Goal: Task Accomplishment & Management: Use online tool/utility

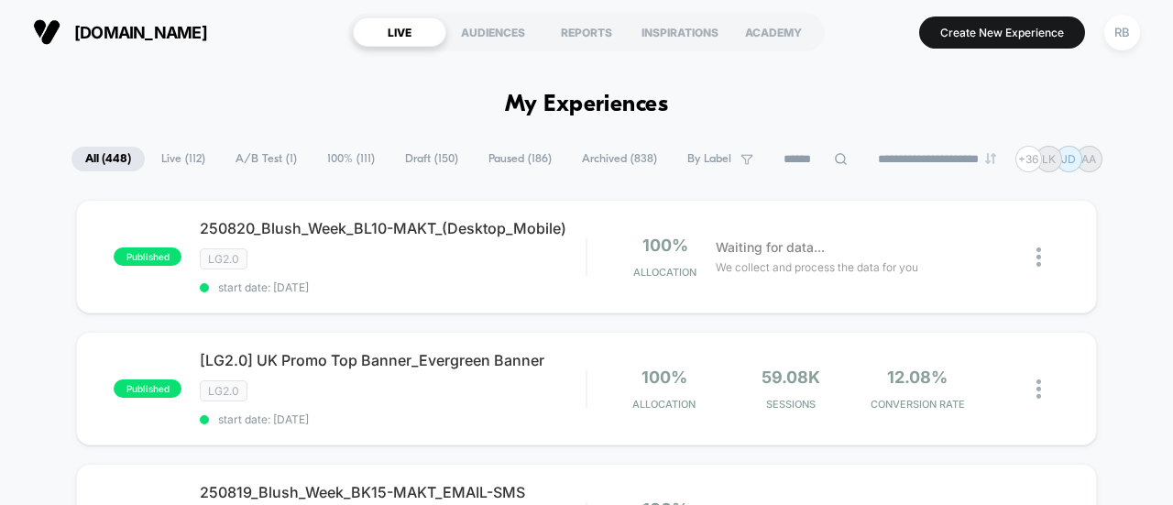
click at [835, 161] on icon at bounding box center [841, 159] width 12 height 12
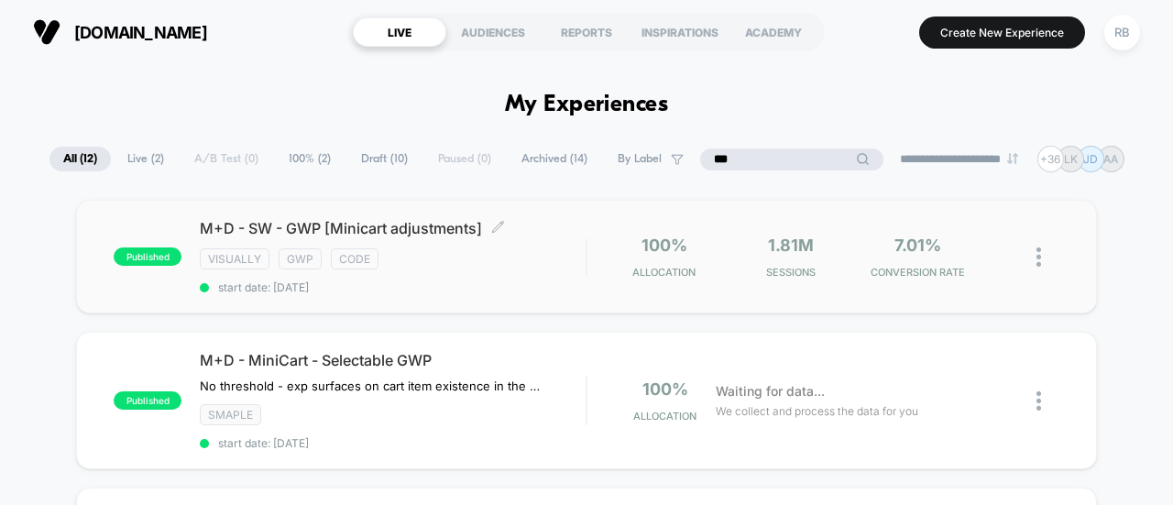
type input "***"
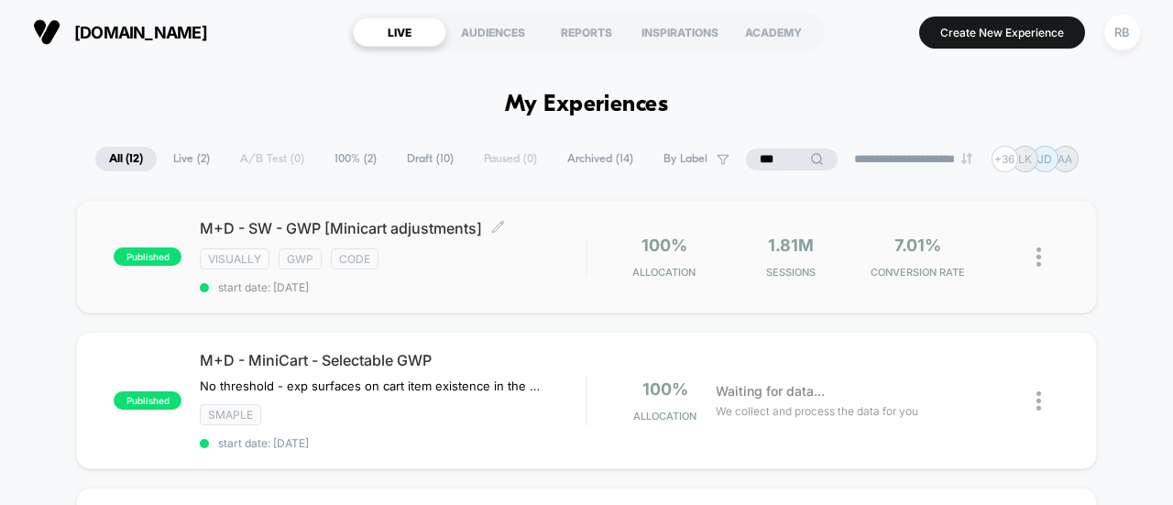
click at [357, 226] on span "M+D - SW - GWP [Minicart adjustments] Click to edit experience details" at bounding box center [393, 228] width 386 height 18
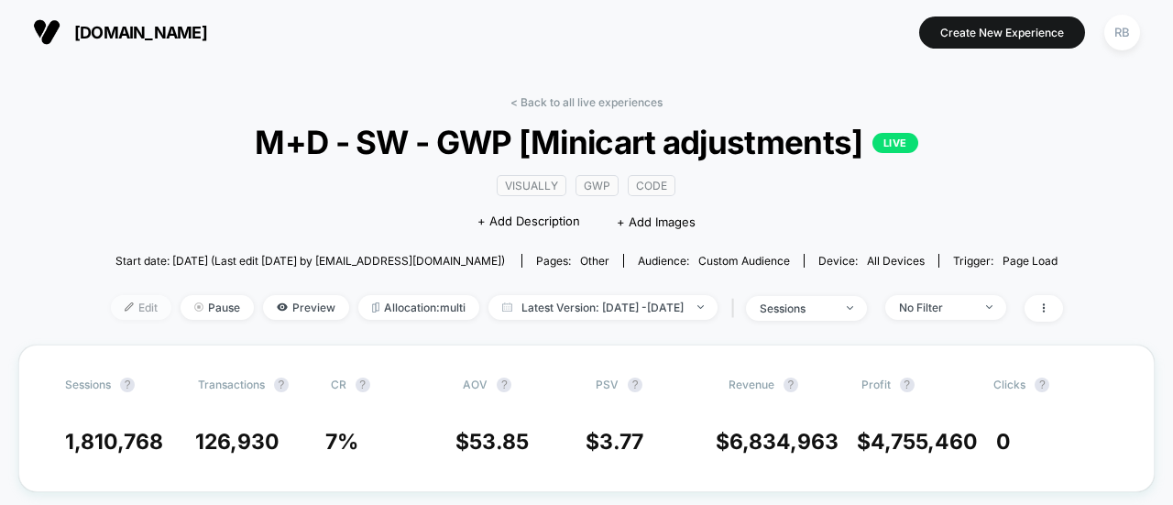
click at [115, 301] on span "Edit" at bounding box center [141, 307] width 60 height 25
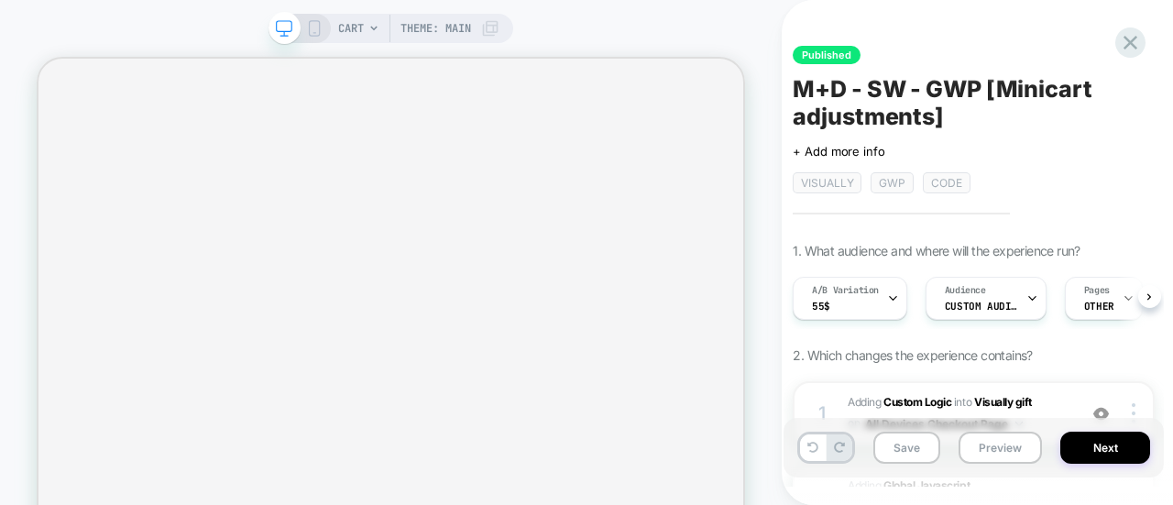
scroll to position [0, 1]
click at [968, 303] on span "Custom Audience" at bounding box center [980, 306] width 73 height 13
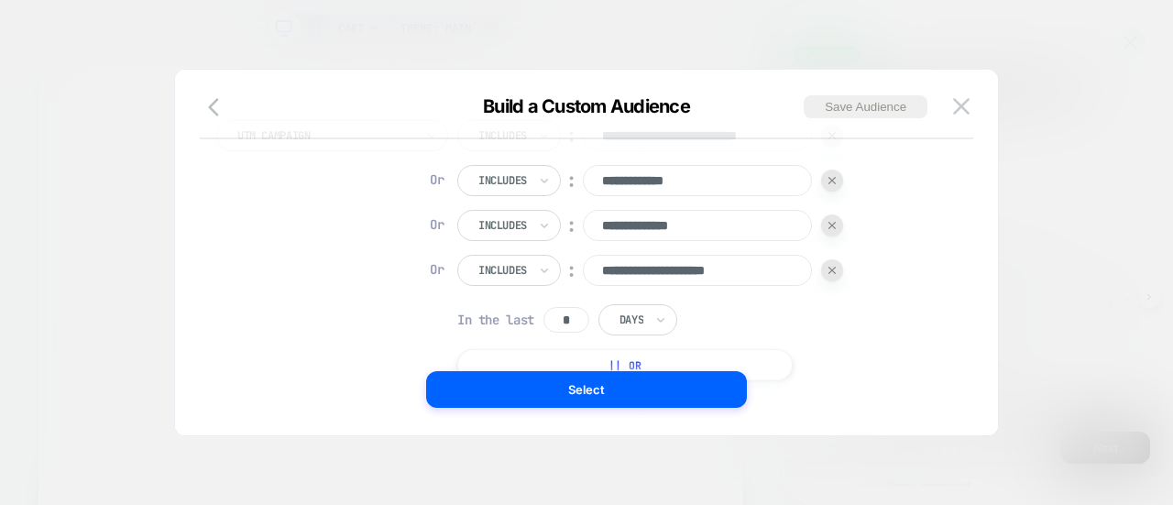
scroll to position [182, 0]
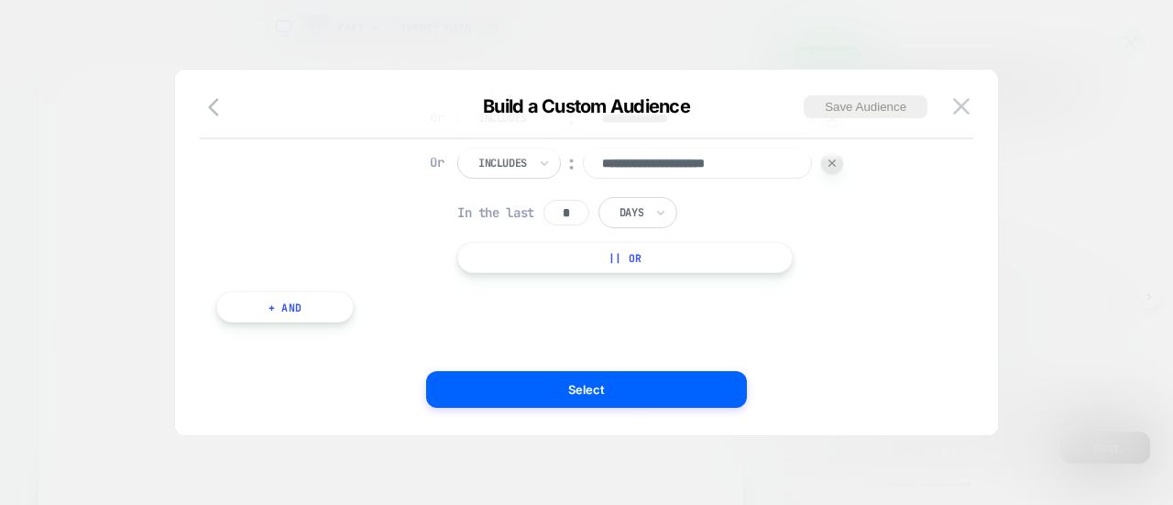
click at [564, 254] on button "|| Or" at bounding box center [624, 257] width 335 height 31
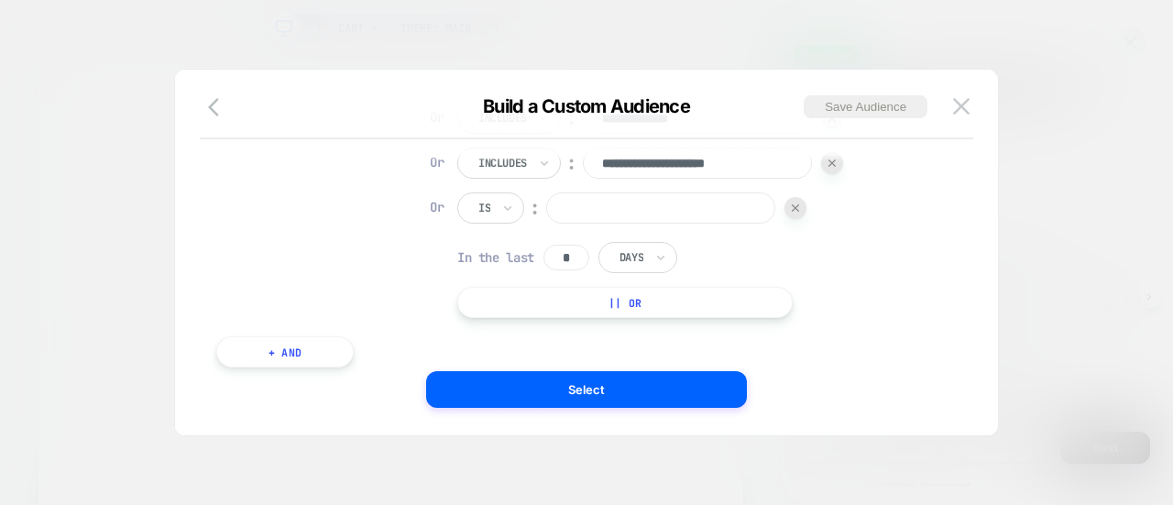
click at [465, 201] on div "Is" at bounding box center [490, 207] width 67 height 31
click at [487, 214] on div at bounding box center [484, 208] width 12 height 16
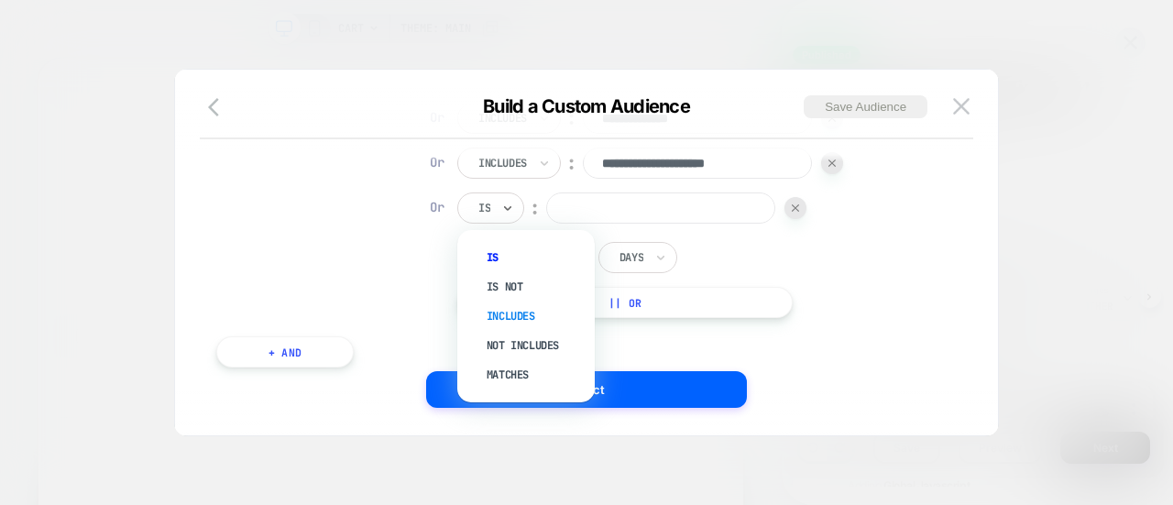
click at [522, 305] on div "Includes" at bounding box center [535, 315] width 119 height 29
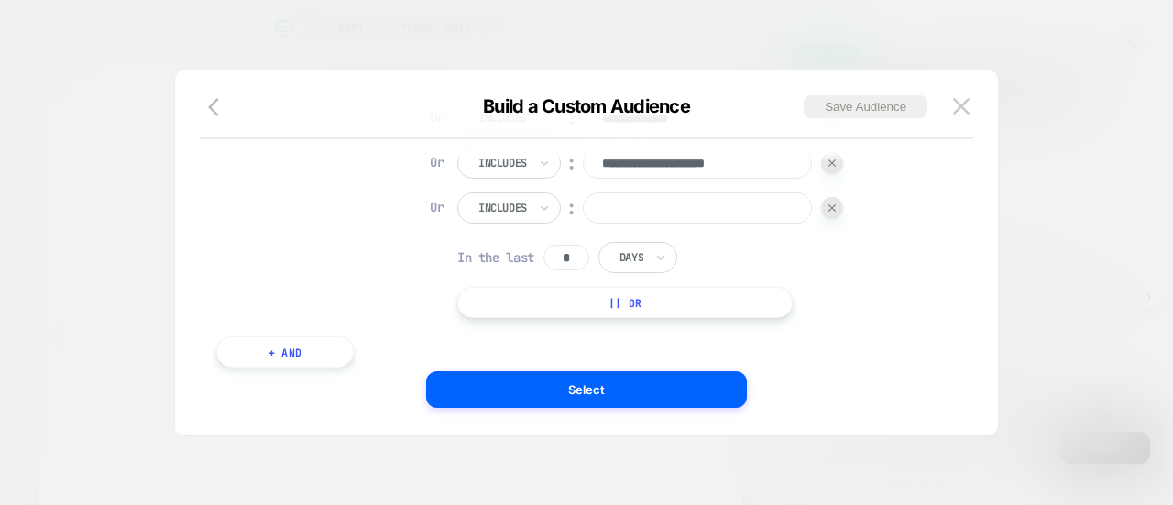
click at [653, 209] on input at bounding box center [697, 207] width 229 height 31
paste input "**********"
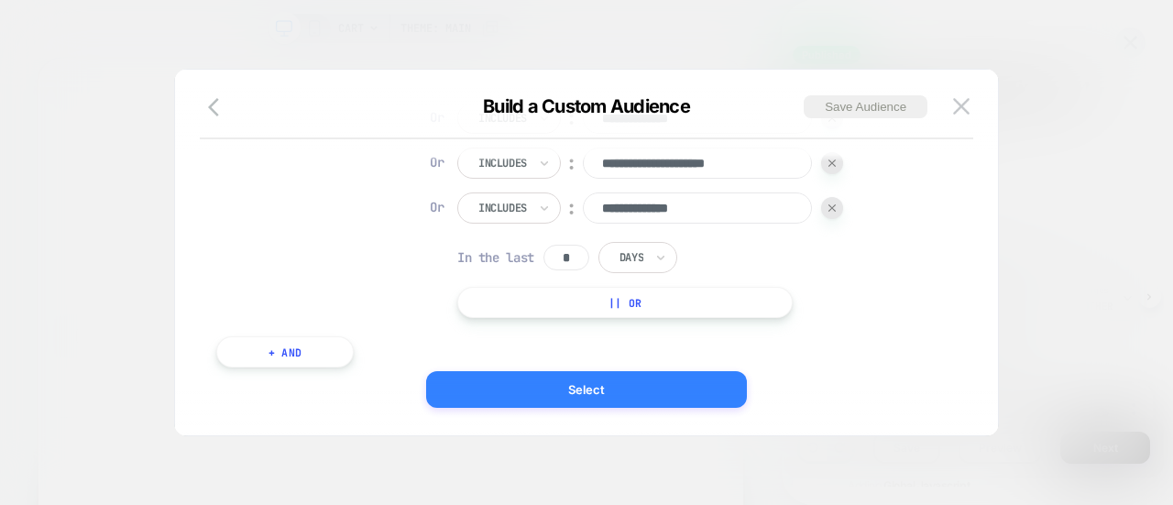
type input "**********"
click at [553, 389] on button "Select" at bounding box center [586, 389] width 321 height 37
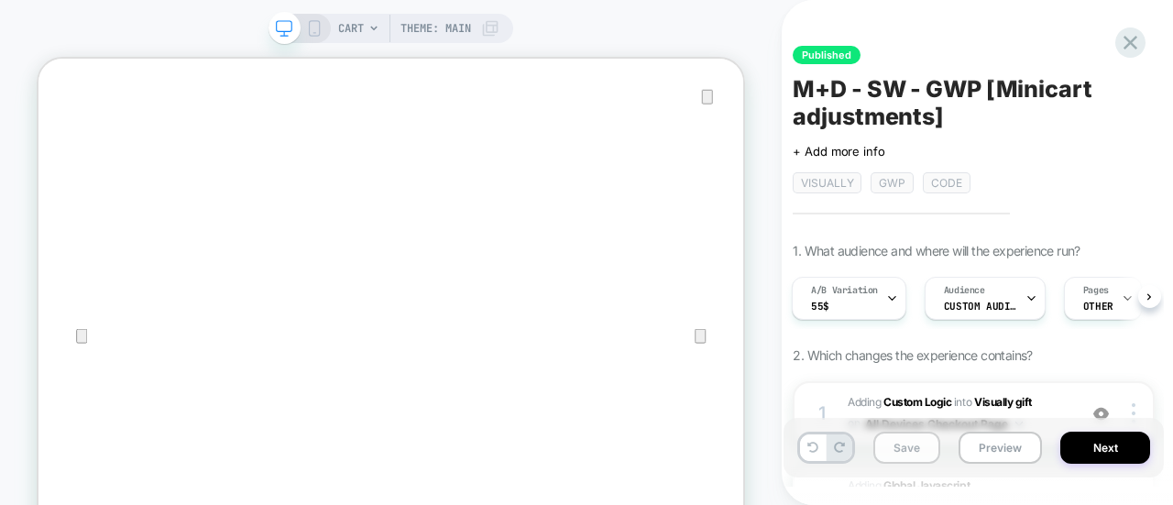
click at [914, 443] on button "Save" at bounding box center [906, 448] width 67 height 32
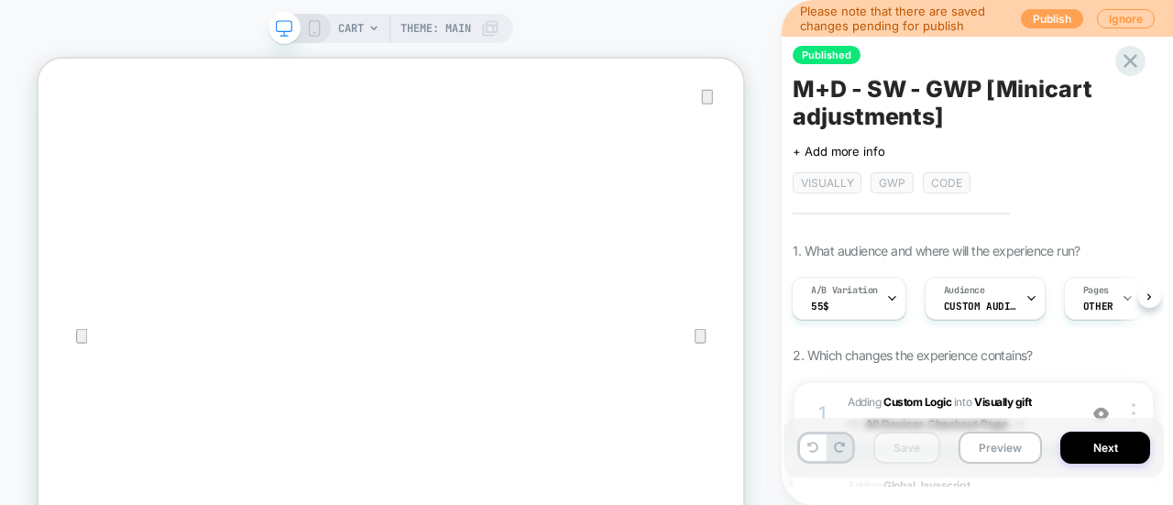
click at [1035, 16] on button "Publish" at bounding box center [1052, 18] width 62 height 19
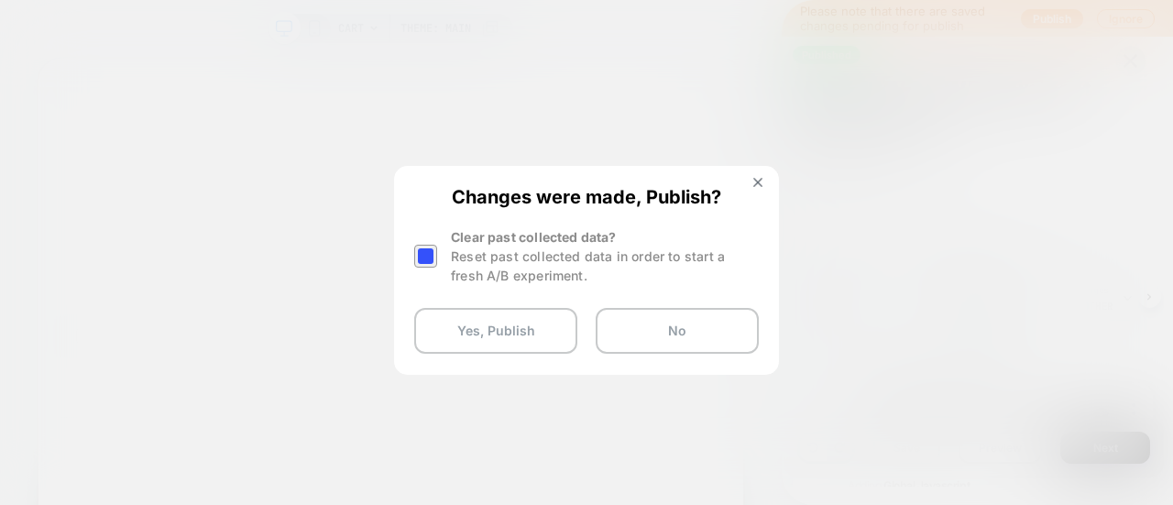
click at [421, 258] on div at bounding box center [425, 256] width 23 height 23
click at [465, 320] on button "Yes, Publish" at bounding box center [495, 331] width 163 height 46
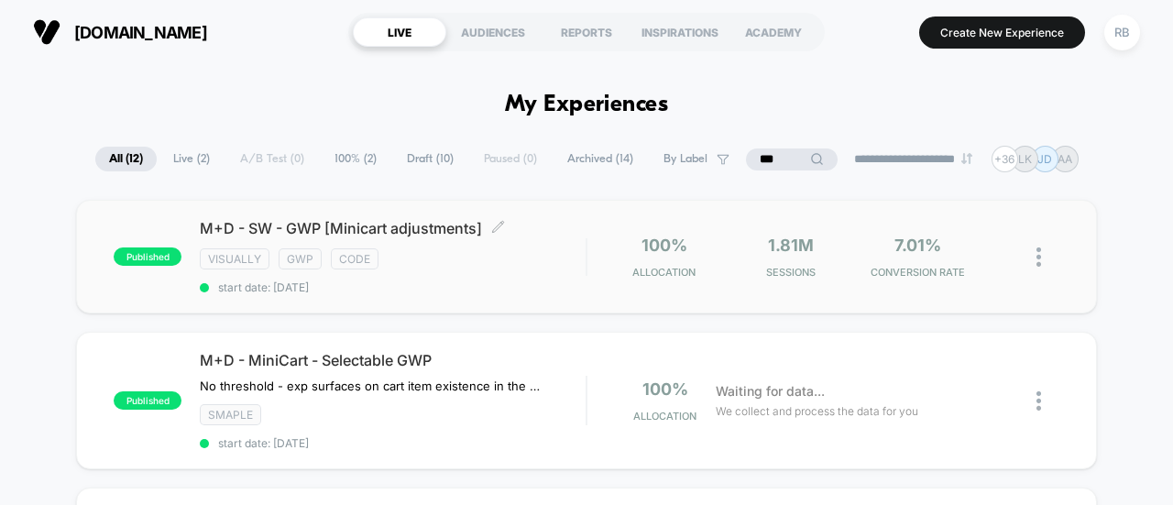
click at [300, 224] on span "M+D - SW - GWP [Minicart adjustments] Click to edit experience details" at bounding box center [393, 228] width 386 height 18
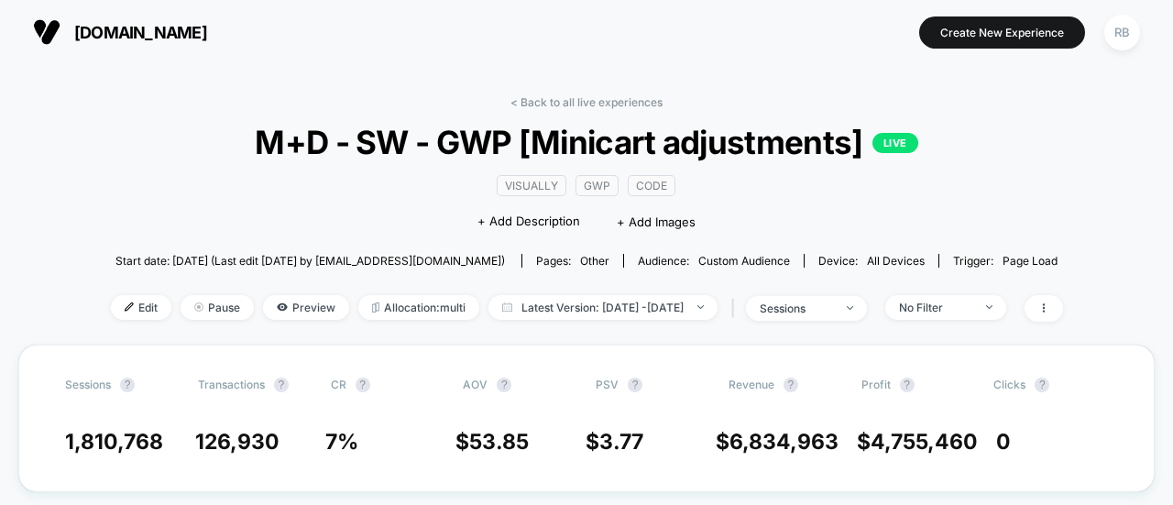
click at [111, 290] on div "< Back to all live experiences M+D - SW - GWP [Minicart adjustments] LIVE visua…" at bounding box center [587, 219] width 952 height 249
click at [111, 297] on span "Edit" at bounding box center [141, 307] width 60 height 25
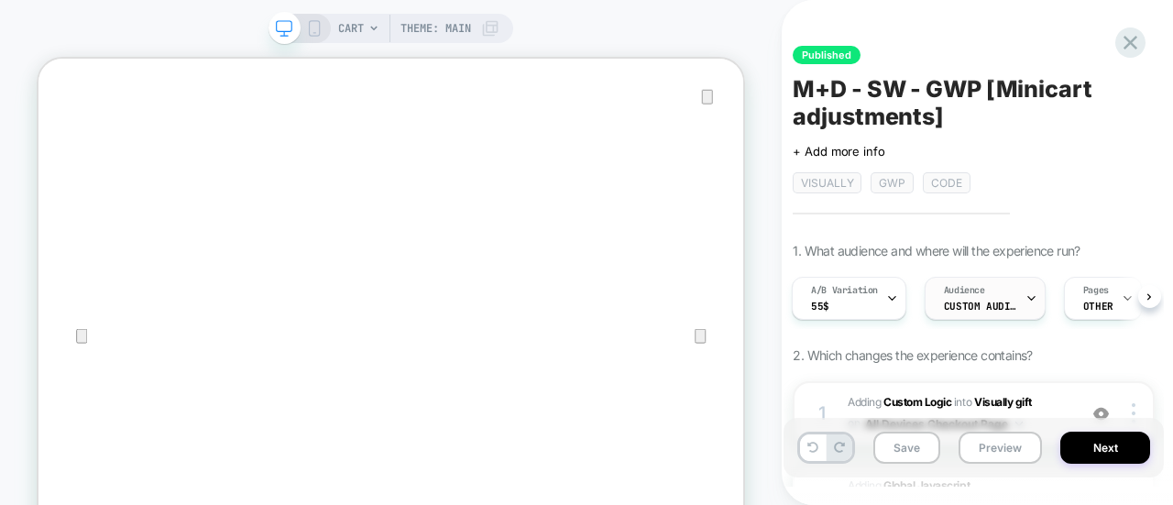
click at [1015, 294] on div "Audience Custom Audience" at bounding box center [980, 298] width 110 height 41
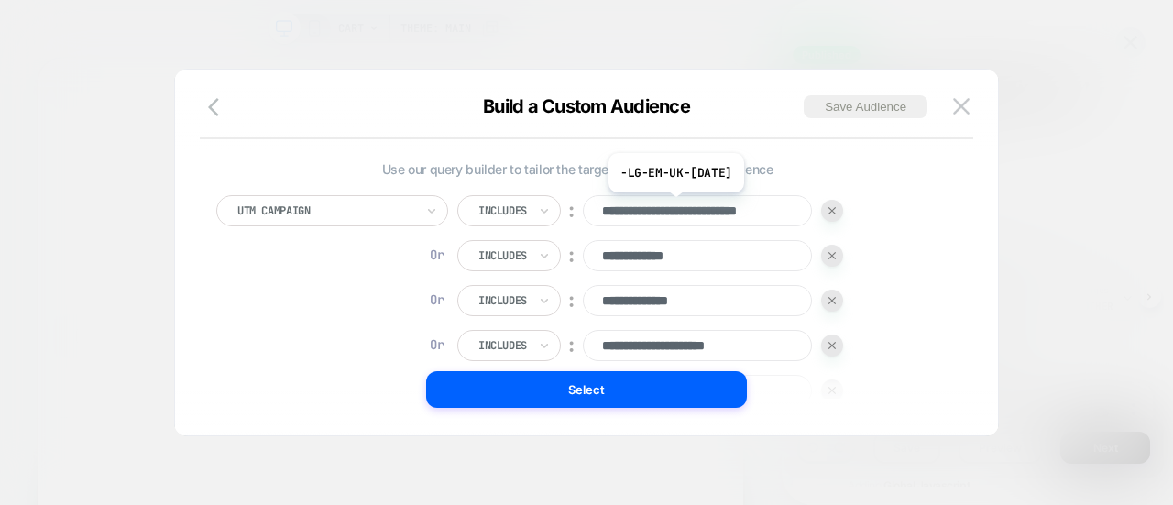
click at [716, 202] on input "**********" at bounding box center [697, 210] width 229 height 31
click at [633, 207] on input "**********" at bounding box center [697, 210] width 229 height 31
click at [616, 213] on input "**********" at bounding box center [697, 210] width 229 height 31
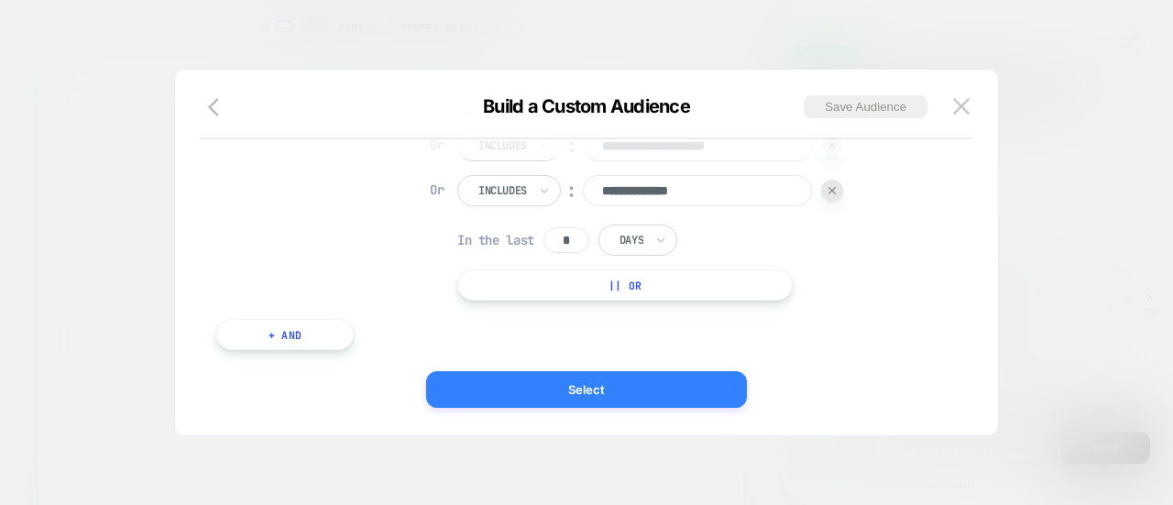
type input "**********"
click at [547, 375] on button "Select" at bounding box center [586, 389] width 321 height 37
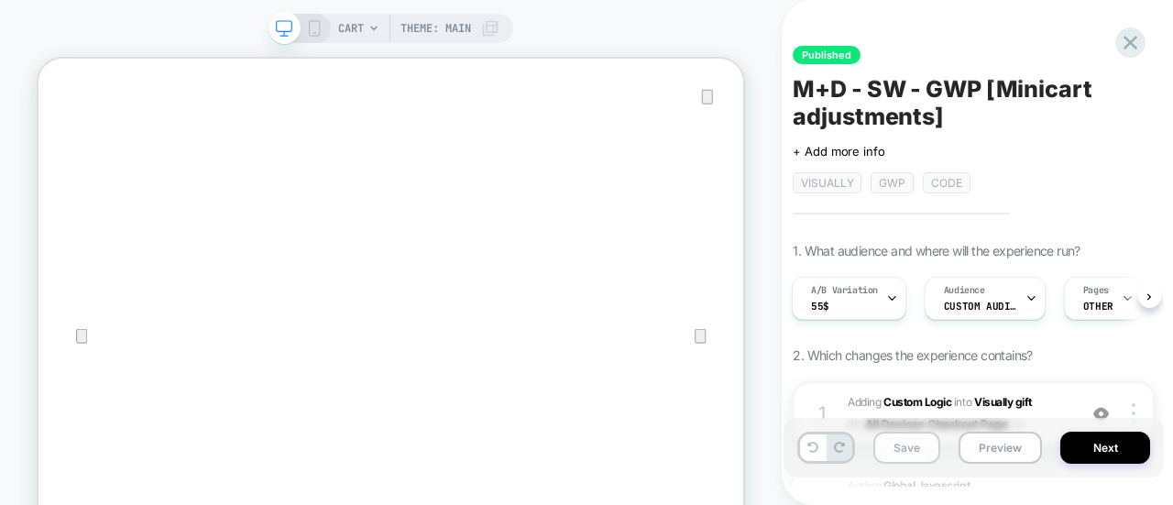
click at [894, 455] on button "Save" at bounding box center [906, 448] width 67 height 32
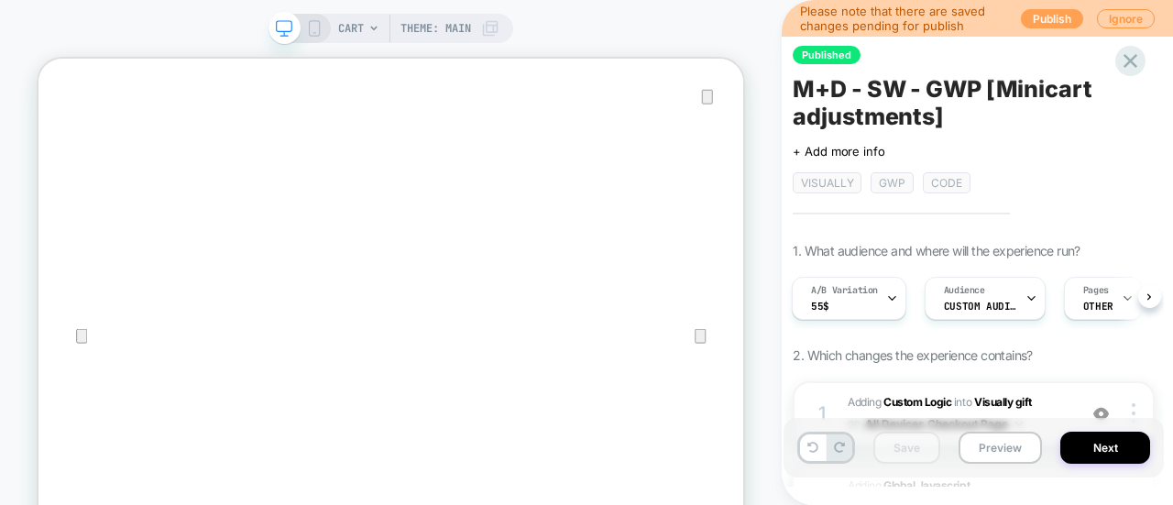
click at [1047, 27] on button "Publish" at bounding box center [1052, 18] width 62 height 19
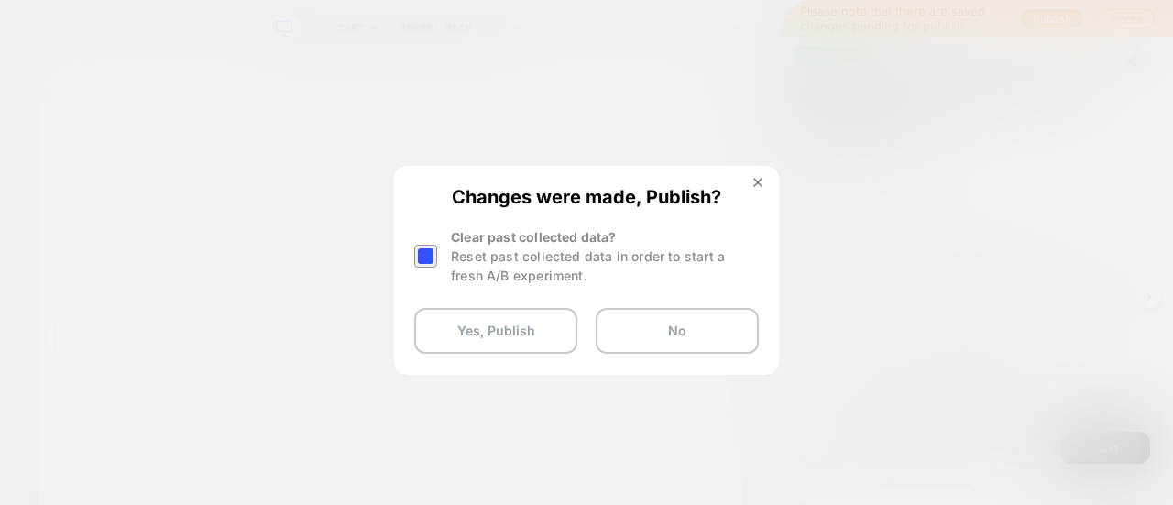
click at [429, 248] on div at bounding box center [425, 256] width 23 height 23
click at [467, 323] on button "Yes, Publish" at bounding box center [495, 331] width 163 height 46
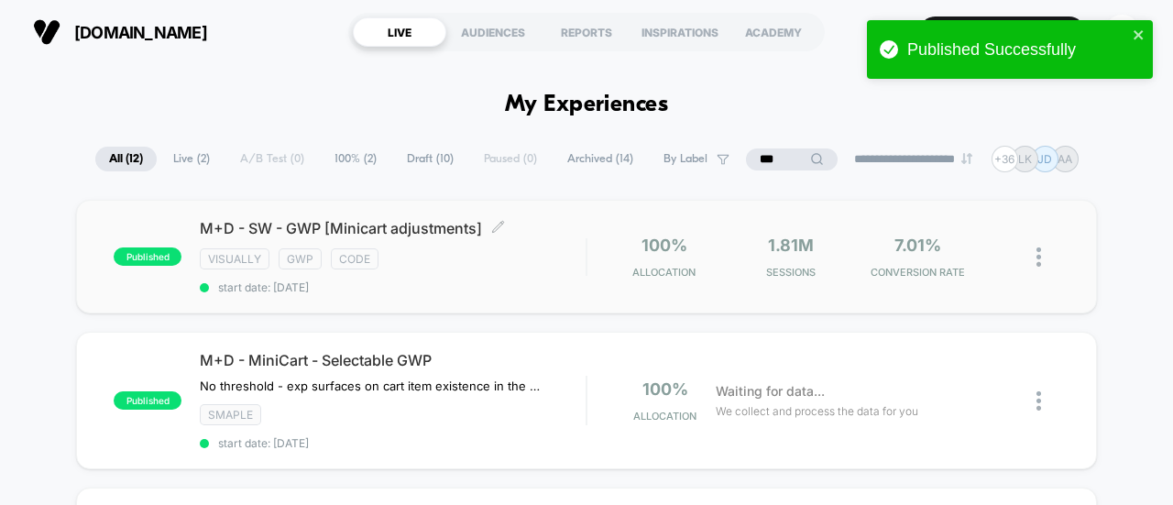
click at [289, 242] on div "M+D - SW - GWP [Minicart adjustments] Click to edit experience details Click to…" at bounding box center [393, 256] width 386 height 75
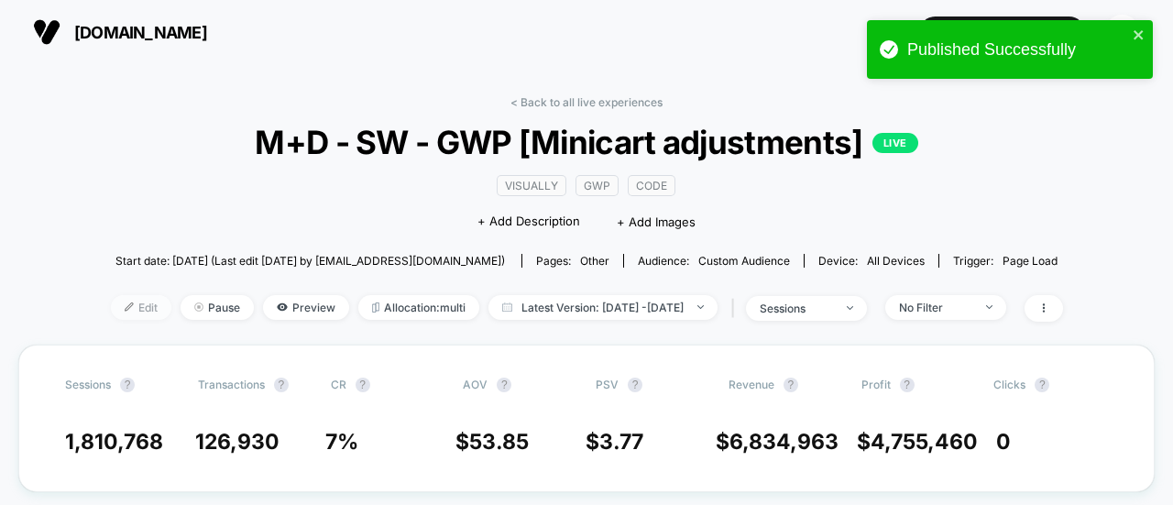
click at [111, 307] on span "Edit" at bounding box center [141, 307] width 60 height 25
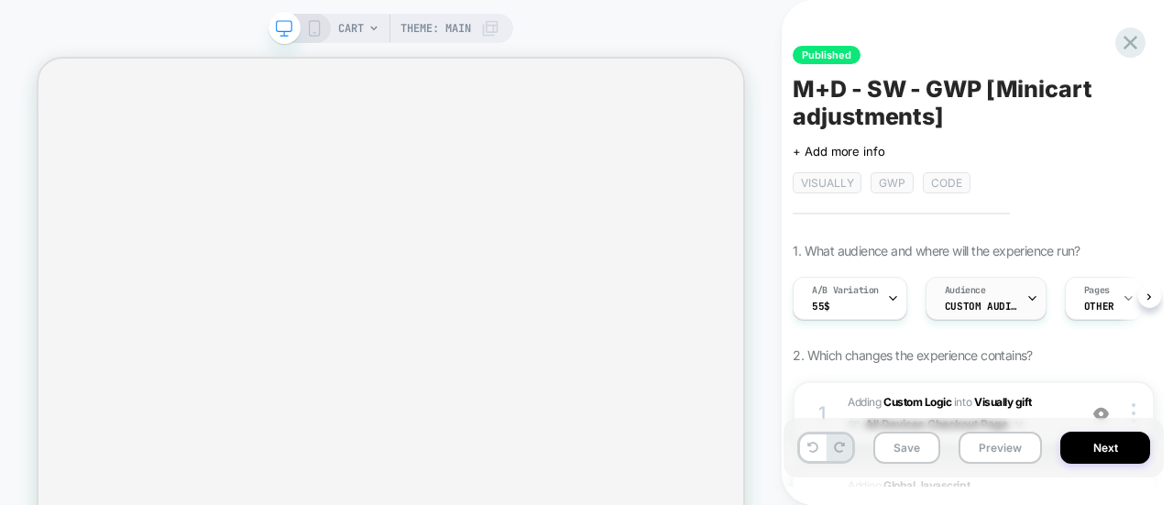
scroll to position [0, 1]
click at [1025, 313] on div at bounding box center [1031, 298] width 12 height 41
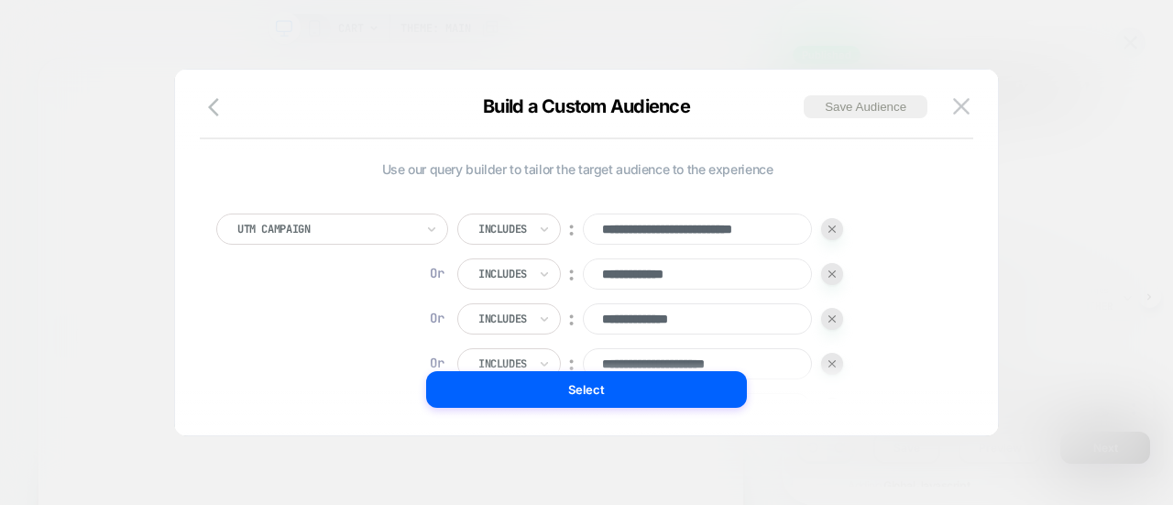
scroll to position [18, 0]
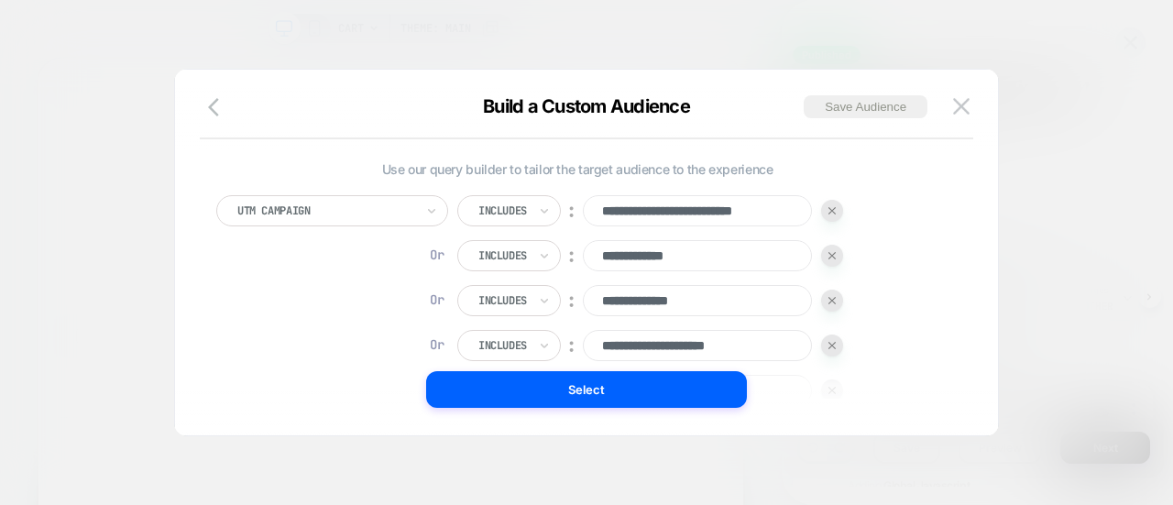
click at [1047, 268] on div at bounding box center [586, 252] width 1173 height 505
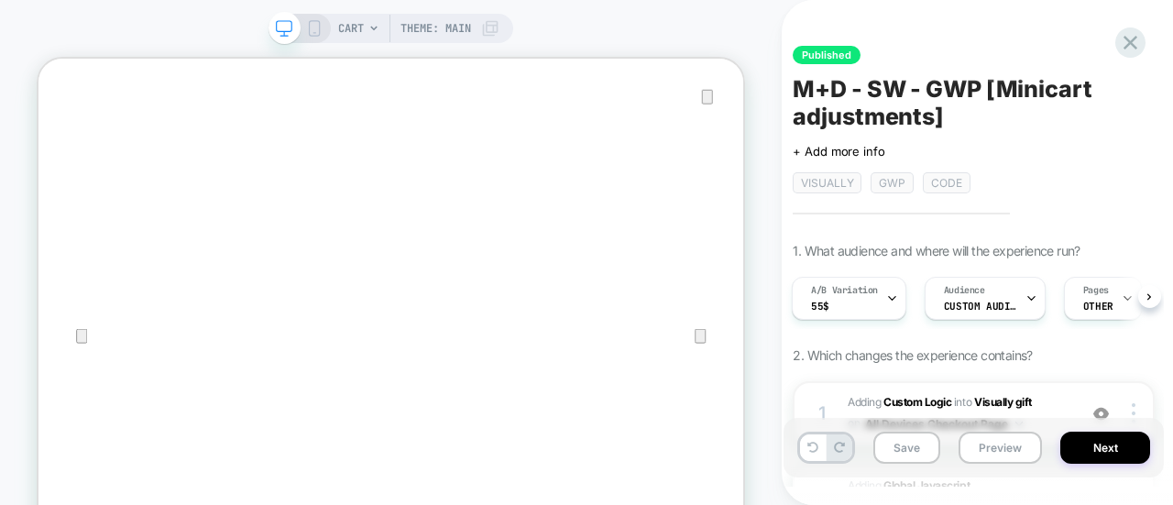
scroll to position [0, 0]
click at [1133, 43] on icon at bounding box center [1130, 42] width 25 height 25
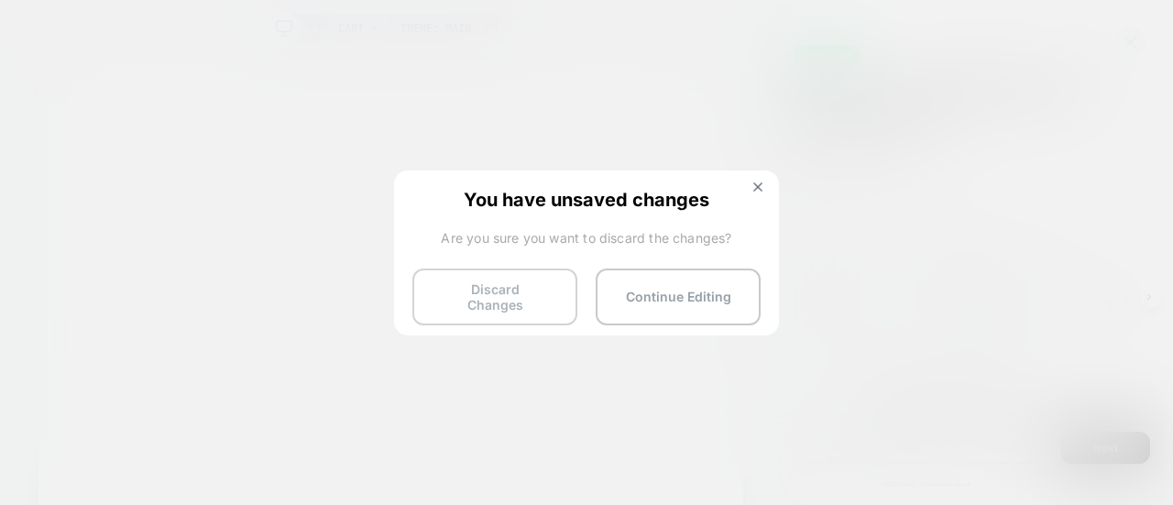
click at [504, 282] on button "Discard Changes" at bounding box center [494, 296] width 165 height 57
